Goal: Task Accomplishment & Management: Complete application form

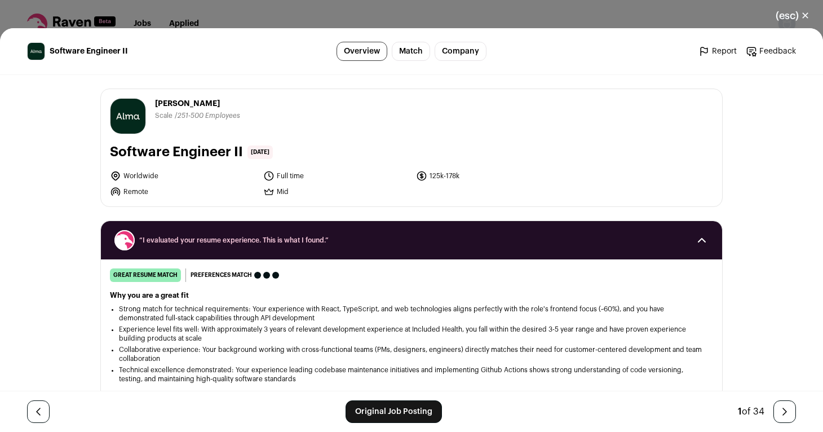
click at [294, 16] on div "(esc) ✕ Software Engineer II Overview Match Company Report Feedback Report Feed…" at bounding box center [411, 216] width 823 height 432
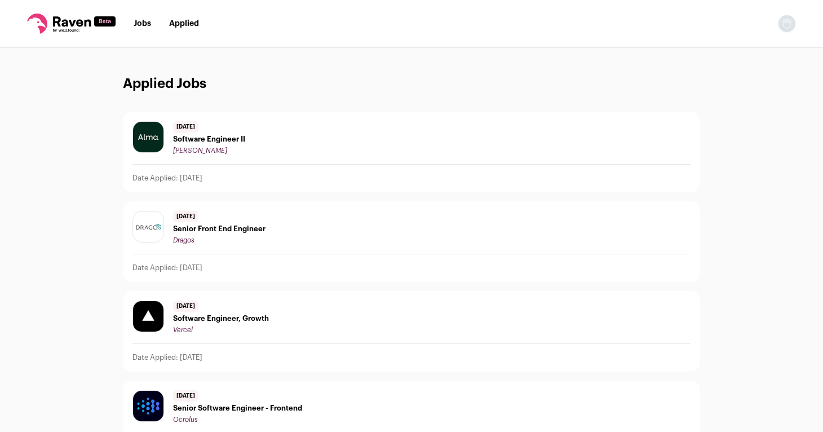
click at [143, 23] on link "Jobs" at bounding box center [142, 24] width 17 height 8
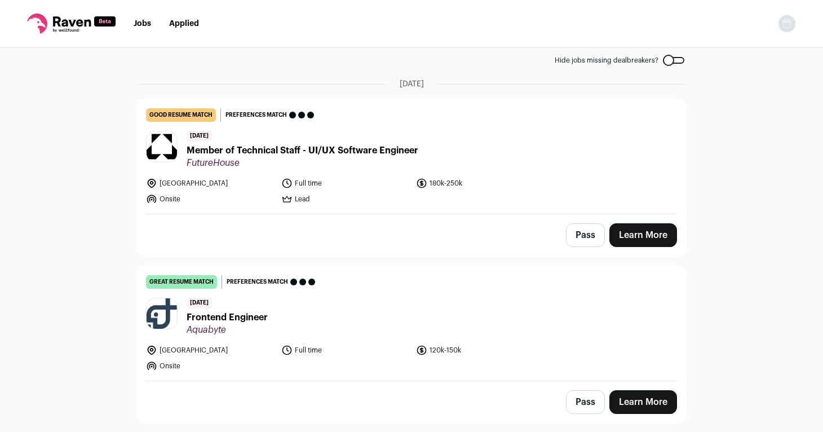
scroll to position [70, 0]
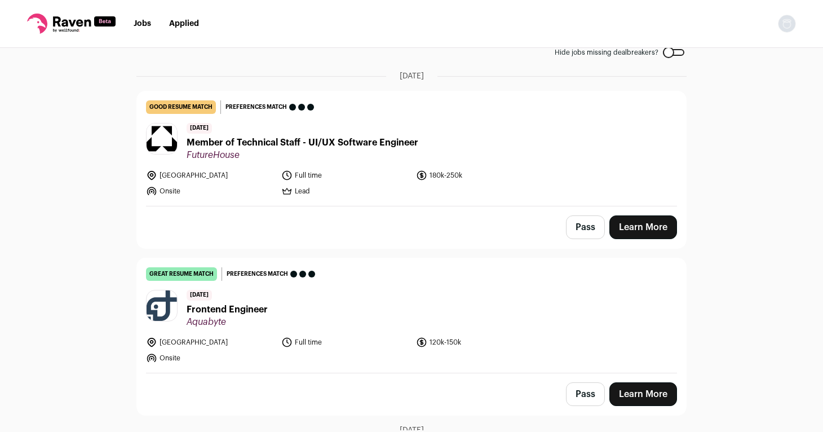
click at [213, 308] on span "Frontend Engineer" at bounding box center [227, 310] width 81 height 14
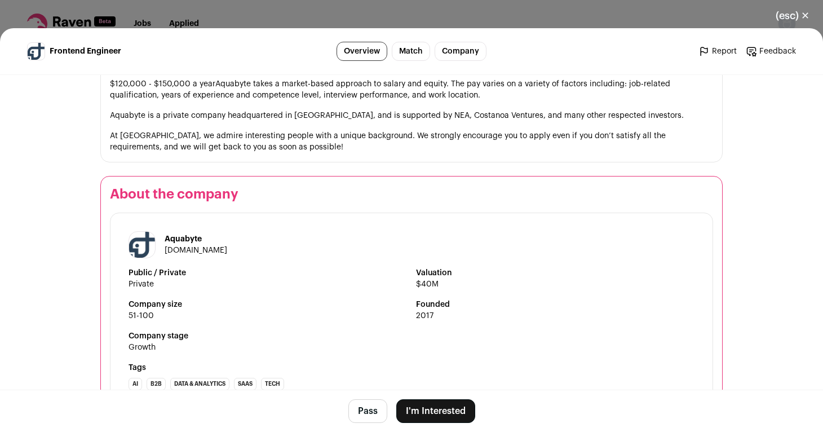
scroll to position [1350, 0]
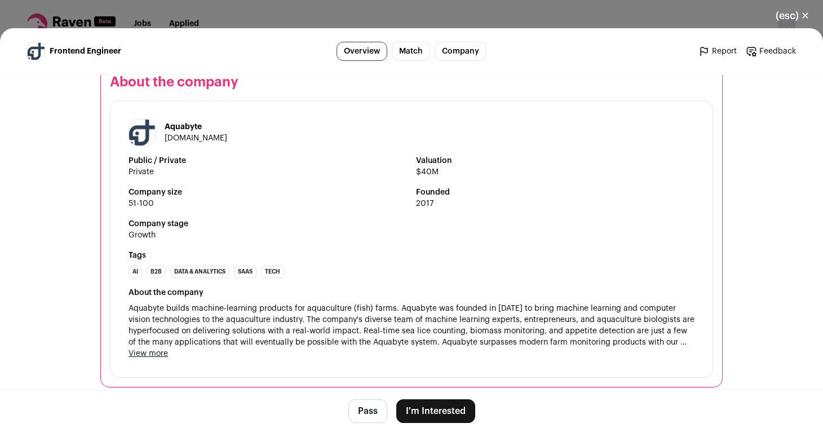
click at [441, 410] on button "I'm Interested" at bounding box center [436, 411] width 79 height 24
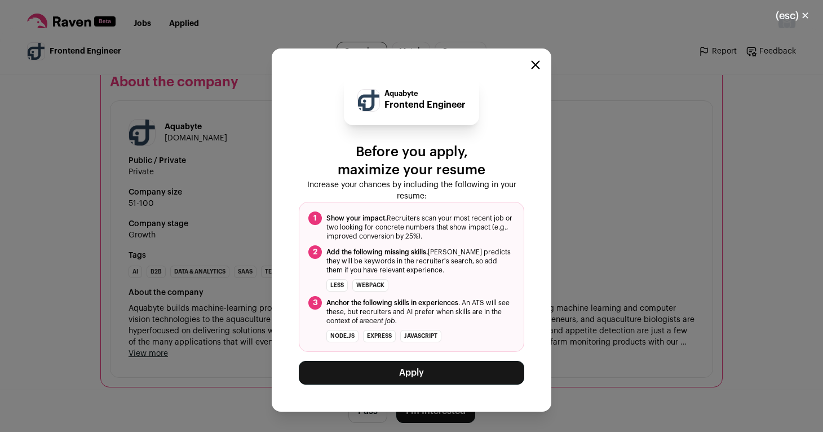
click at [402, 380] on button "Apply" at bounding box center [412, 373] width 226 height 24
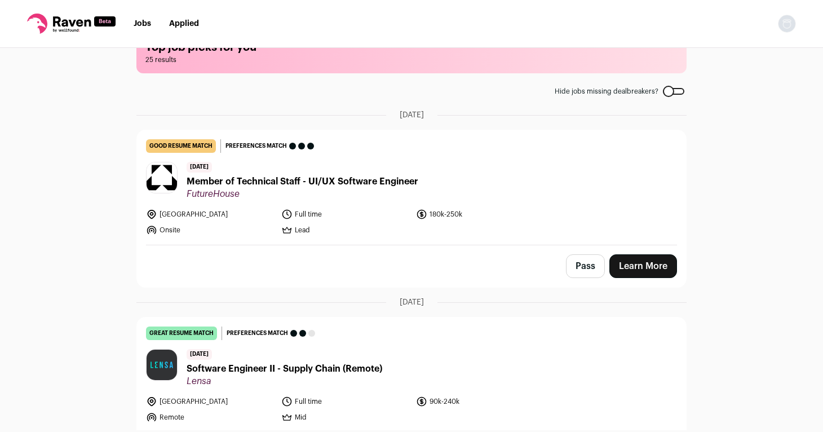
scroll to position [26, 0]
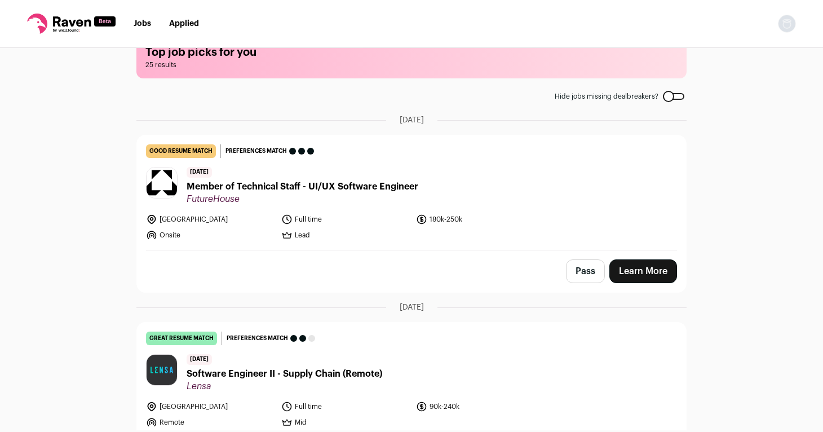
click at [245, 185] on span "Member of Technical Staff - UI/UX Software Engineer" at bounding box center [303, 187] width 232 height 14
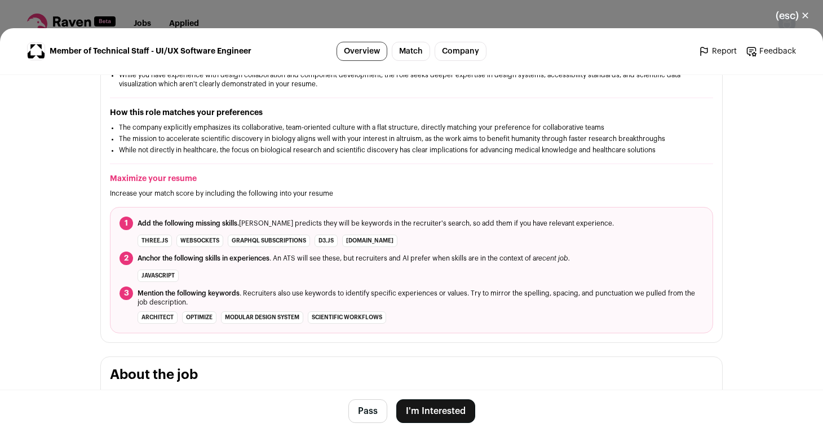
scroll to position [299, 0]
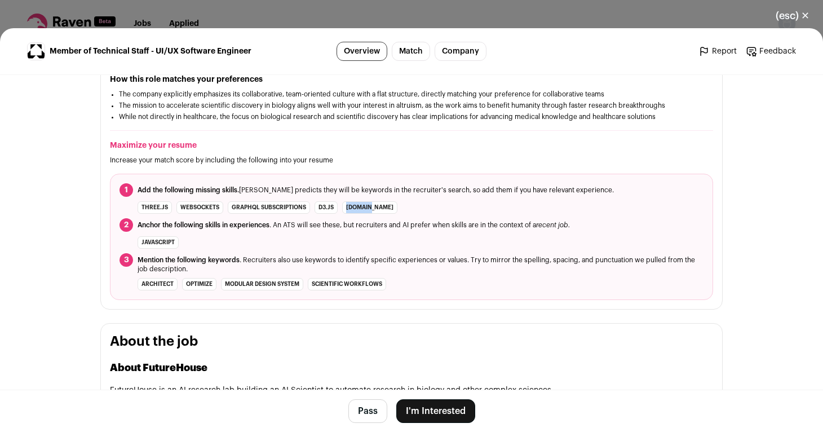
drag, startPoint x: 347, startPoint y: 206, endPoint x: 373, endPoint y: 208, distance: 26.0
click at [373, 208] on li "Deck.gl" at bounding box center [369, 207] width 55 height 12
copy li "Deck.gl"
